Goal: Navigation & Orientation: Find specific page/section

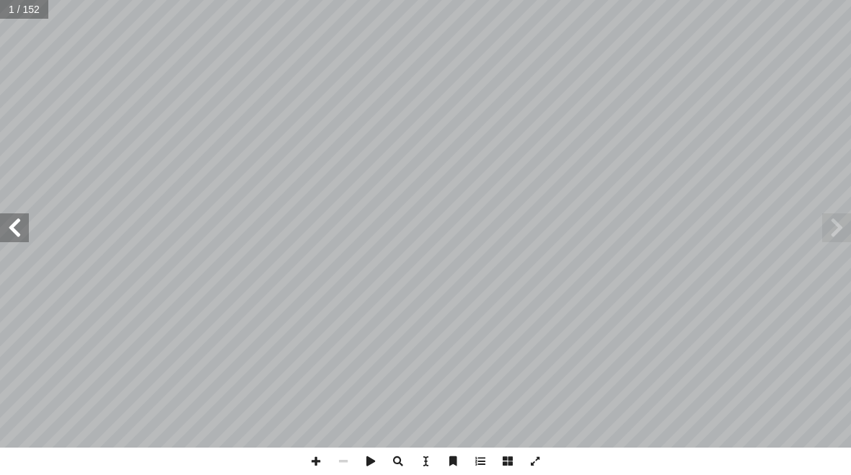
click at [4, 227] on span at bounding box center [14, 227] width 29 height 29
click at [8, 221] on span at bounding box center [14, 227] width 29 height 29
click at [5, 221] on span at bounding box center [14, 227] width 29 height 29
click at [5, 219] on span at bounding box center [14, 227] width 29 height 29
click at [7, 220] on span at bounding box center [14, 227] width 29 height 29
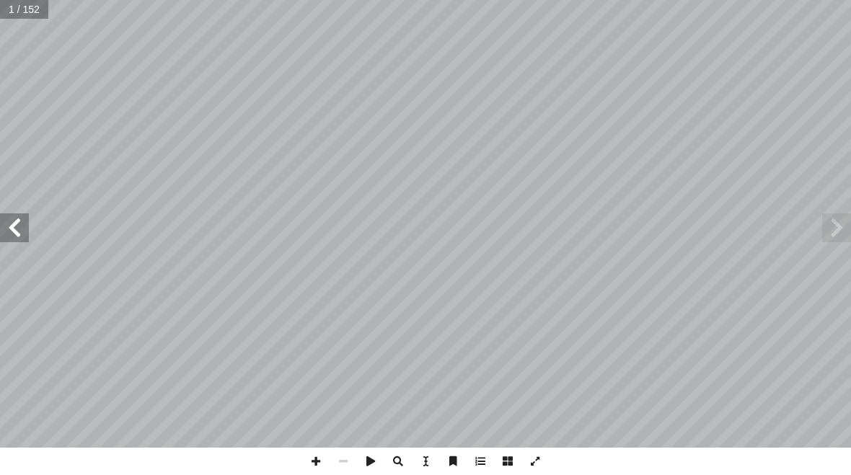
click at [6, 222] on span at bounding box center [14, 227] width 29 height 29
click at [9, 222] on span at bounding box center [14, 227] width 29 height 29
click at [6, 224] on span at bounding box center [14, 227] width 29 height 29
click at [11, 228] on span at bounding box center [14, 227] width 29 height 29
click at [8, 229] on span at bounding box center [14, 227] width 29 height 29
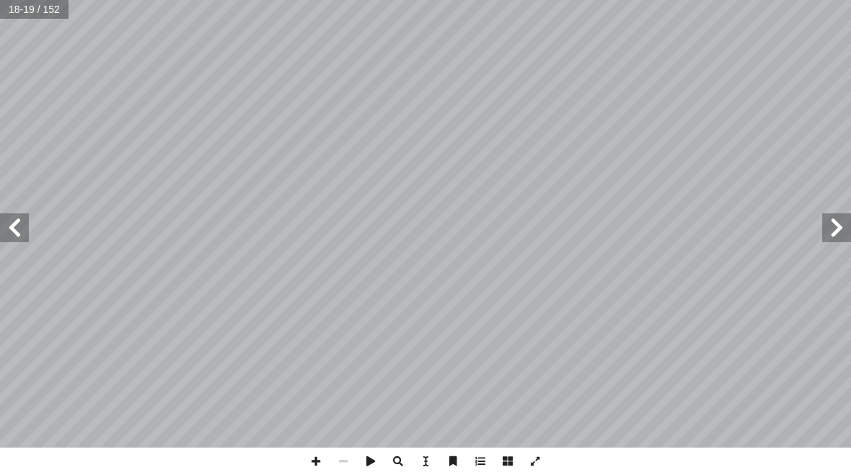
click at [19, 225] on span at bounding box center [14, 227] width 29 height 29
click at [11, 237] on span at bounding box center [14, 227] width 29 height 29
click at [8, 236] on span at bounding box center [14, 227] width 29 height 29
click at [19, 224] on span at bounding box center [14, 227] width 29 height 29
click at [22, 222] on span at bounding box center [14, 227] width 29 height 29
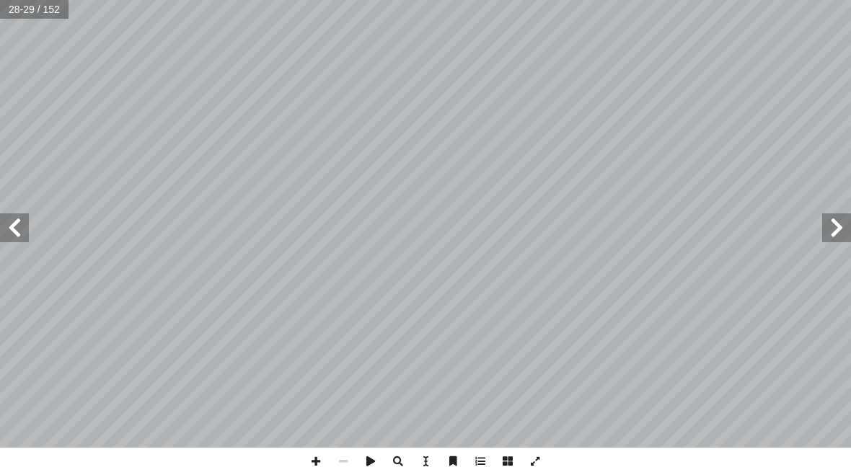
click at [17, 224] on span at bounding box center [14, 227] width 29 height 29
click at [9, 218] on span at bounding box center [14, 227] width 29 height 29
